Goal: Check status: Check status

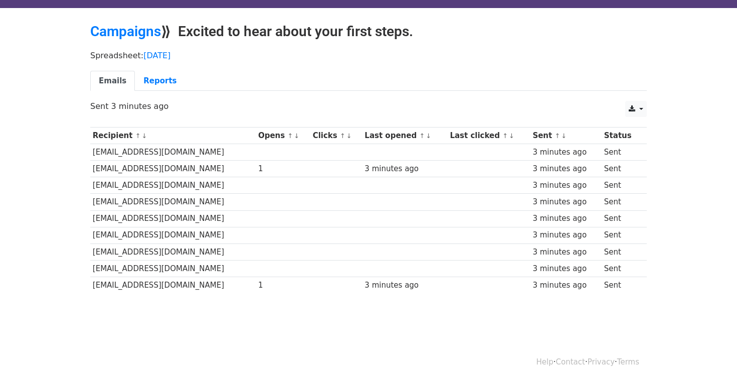
scroll to position [25, 0]
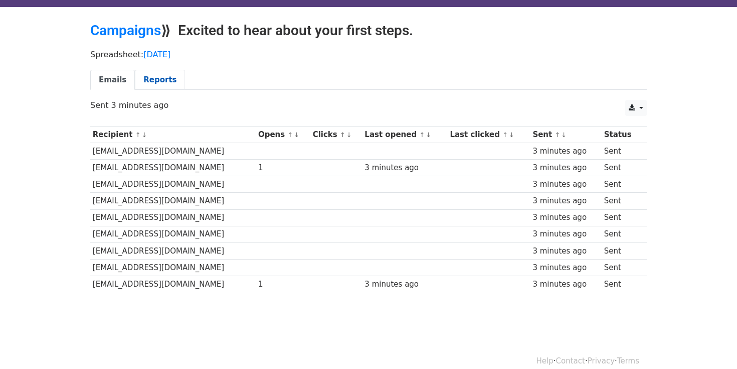
click at [157, 80] on link "Reports" at bounding box center [160, 80] width 50 height 21
